Goal: Navigation & Orientation: Understand site structure

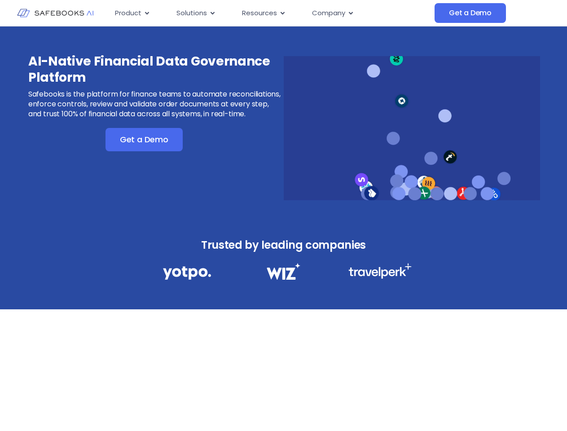
click at [283, 216] on div "AI-Native Financial Data Governance Platform Safebooks is the platform for fina…" at bounding box center [283, 123] width 567 height 192
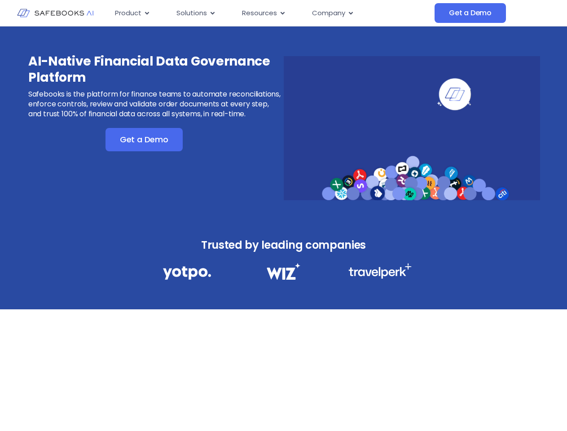
click at [271, 13] on span "Resources" at bounding box center [259, 13] width 35 height 10
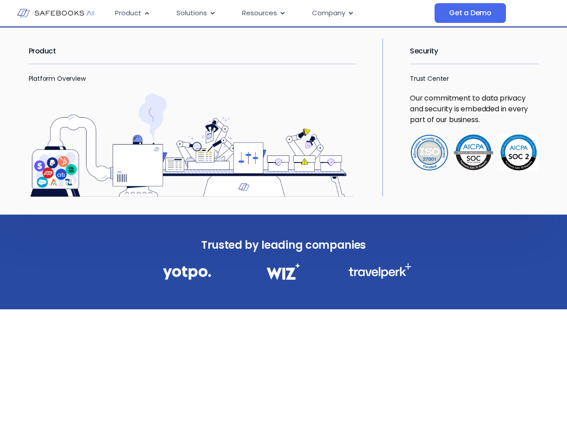
click at [133, 13] on span "Product" at bounding box center [128, 13] width 27 height 10
click at [146, 13] on icon "Menu" at bounding box center [147, 13] width 4 height 3
click at [196, 13] on span "Solutions" at bounding box center [192, 13] width 31 height 10
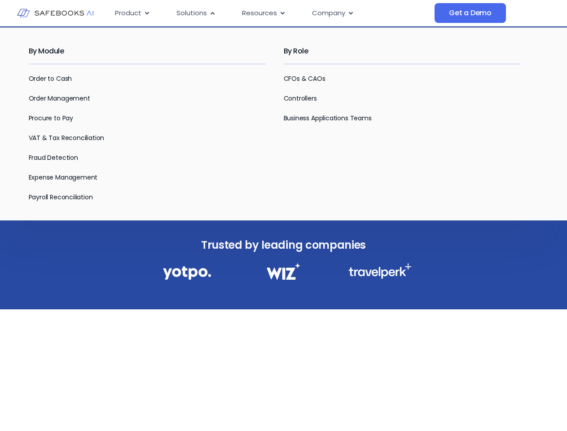
click at [212, 13] on icon "Menu" at bounding box center [213, 13] width 4 height 3
click at [263, 13] on span "Resources" at bounding box center [259, 13] width 35 height 10
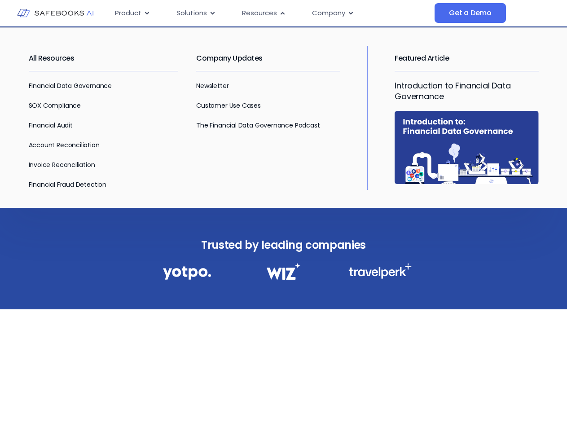
click at [282, 13] on icon "Menu" at bounding box center [283, 13] width 4 height 3
click at [332, 13] on span "Company" at bounding box center [328, 13] width 33 height 10
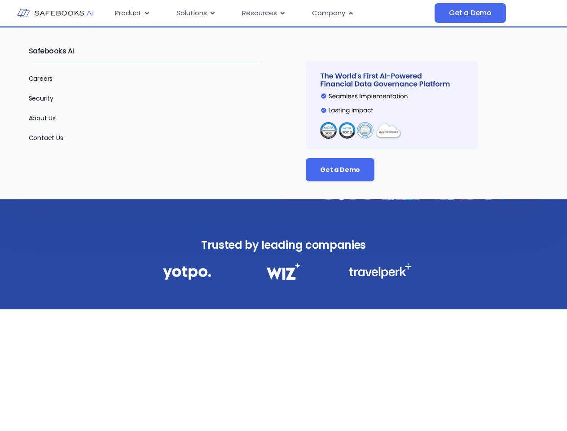
click at [350, 13] on icon "Menu" at bounding box center [351, 13] width 4 height 3
